Goal: Find specific page/section: Find specific page/section

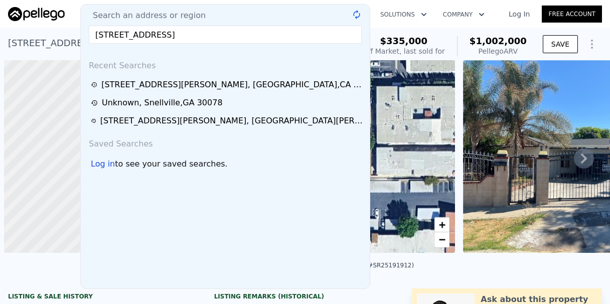
scroll to position [0, 4]
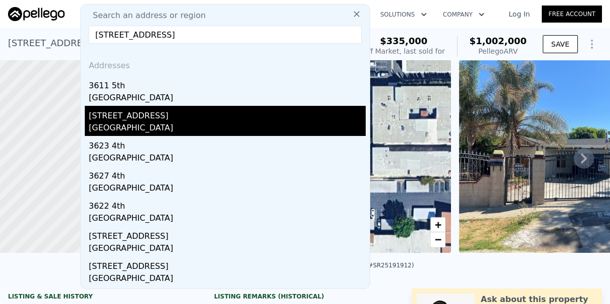
type input "[STREET_ADDRESS]"
click at [213, 126] on div "[GEOGRAPHIC_DATA]" at bounding box center [227, 129] width 277 height 14
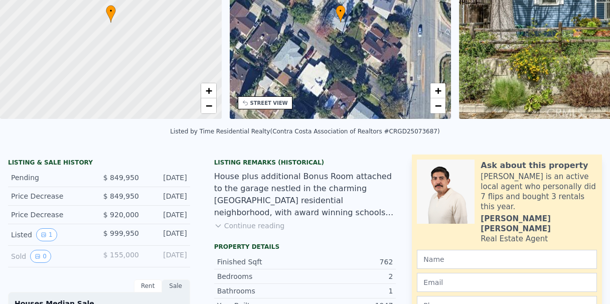
scroll to position [4, 0]
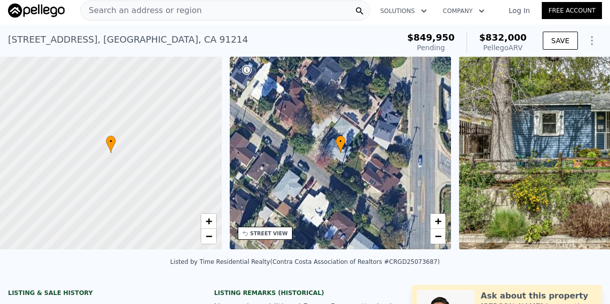
click at [141, 14] on span "Search an address or region" at bounding box center [141, 11] width 121 height 12
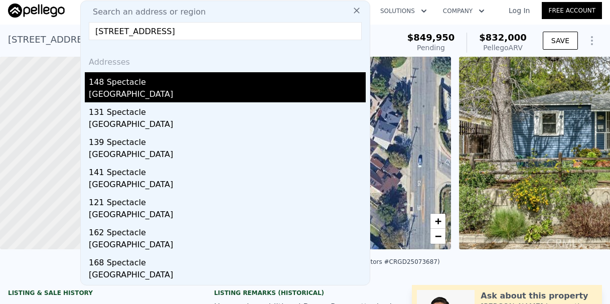
type input "[STREET_ADDRESS]"
click at [164, 83] on div "148 Spectacle" at bounding box center [227, 80] width 277 height 16
